Goal: Navigation & Orientation: Go to known website

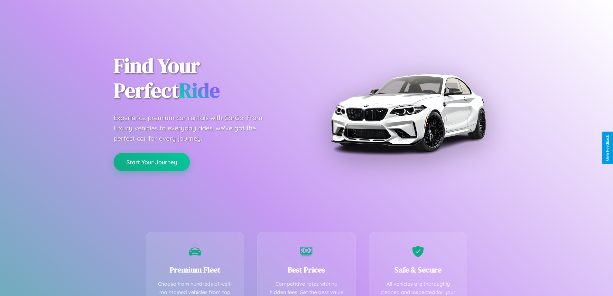
click at [152, 162] on button "Start Your Journey" at bounding box center [152, 162] width 76 height 19
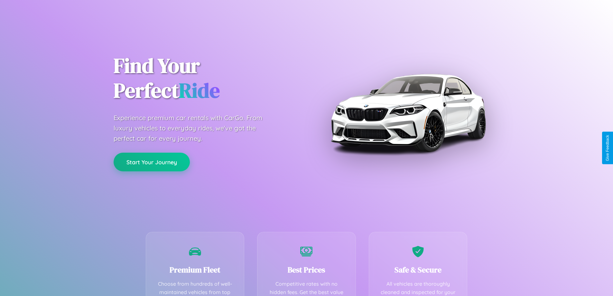
click at [152, 162] on button "Start Your Journey" at bounding box center [152, 162] width 76 height 19
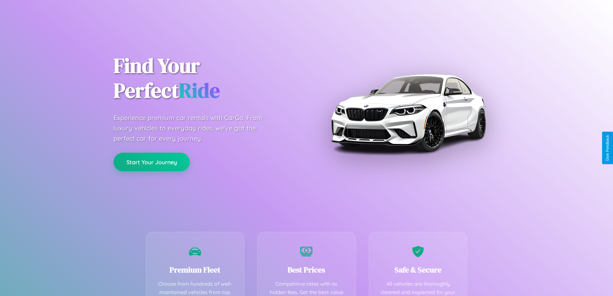
click at [152, 162] on button "Start Your Journey" at bounding box center [152, 162] width 76 height 19
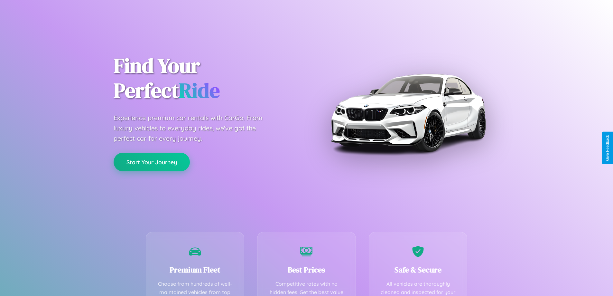
click at [152, 162] on button "Start Your Journey" at bounding box center [152, 162] width 76 height 19
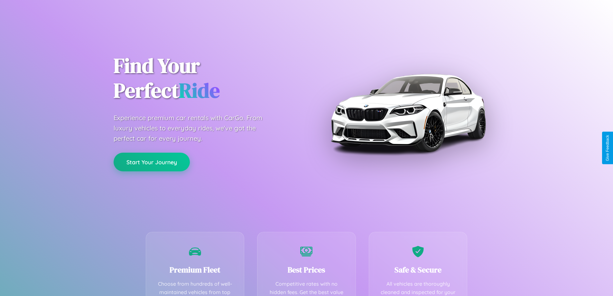
click at [152, 162] on button "Start Your Journey" at bounding box center [152, 162] width 76 height 19
